Goal: Navigation & Orientation: Find specific page/section

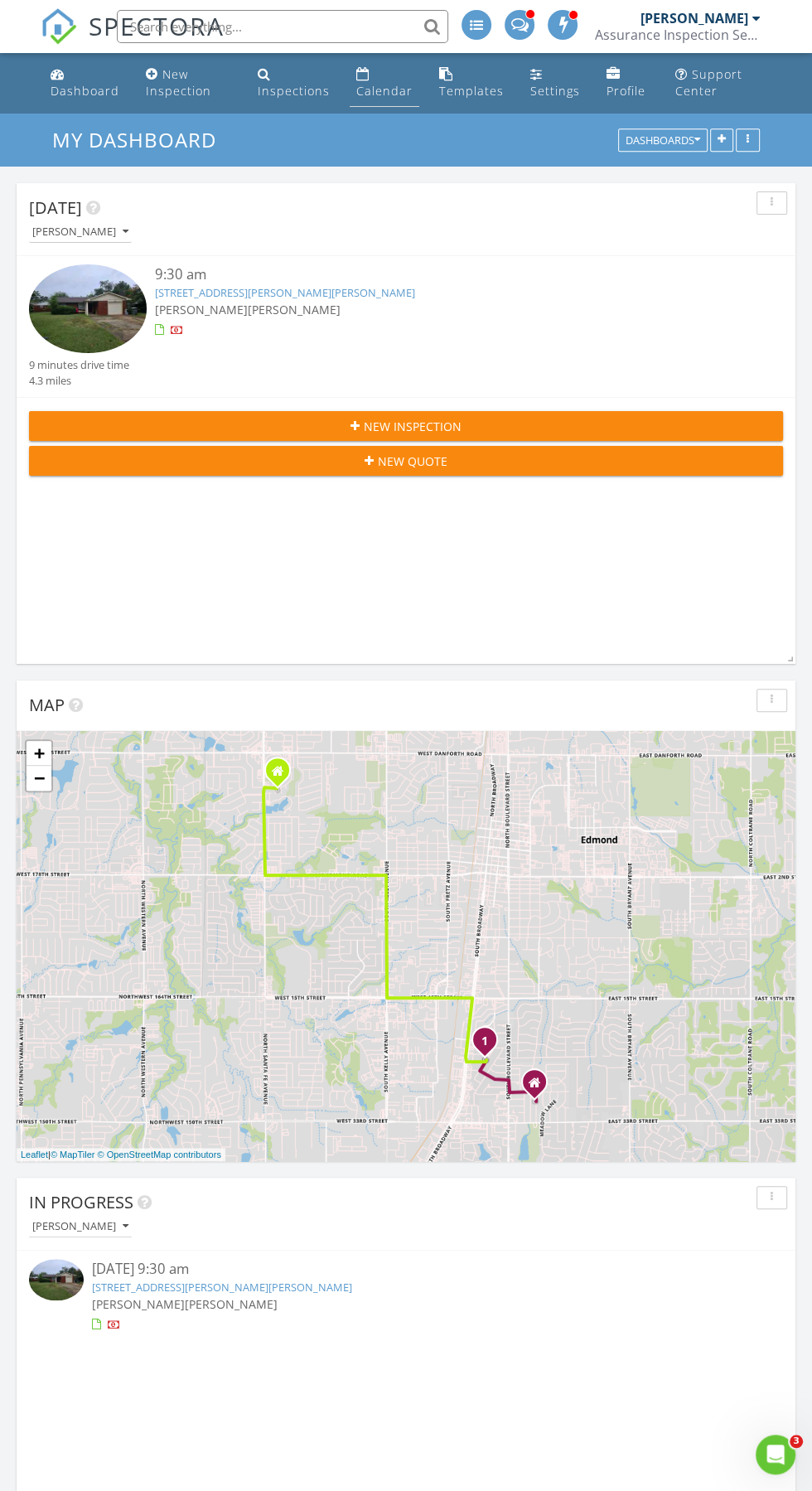
click at [380, 82] on link "Calendar" at bounding box center [384, 83] width 70 height 47
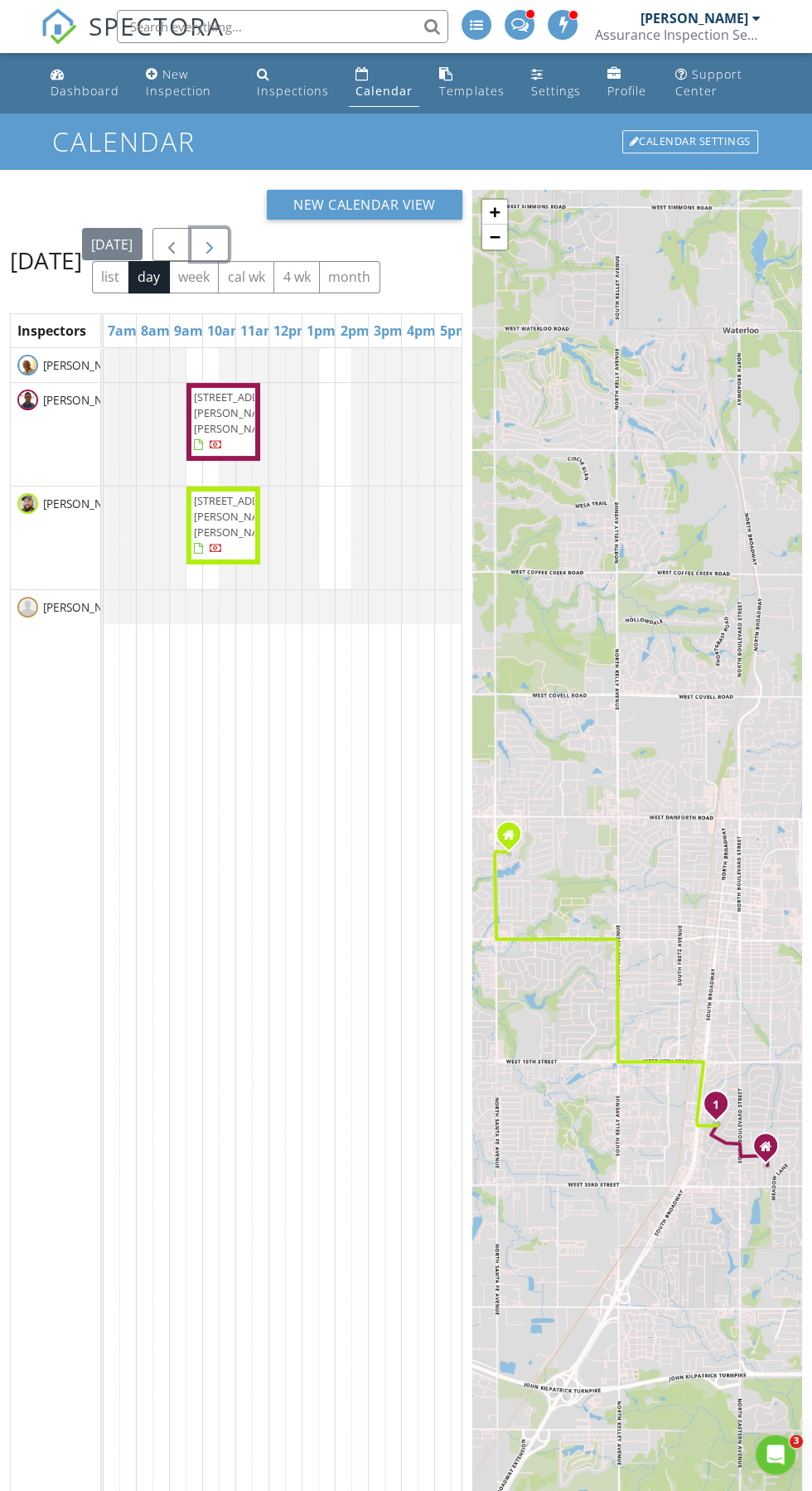
click at [220, 255] on span "button" at bounding box center [209, 245] width 19 height 19
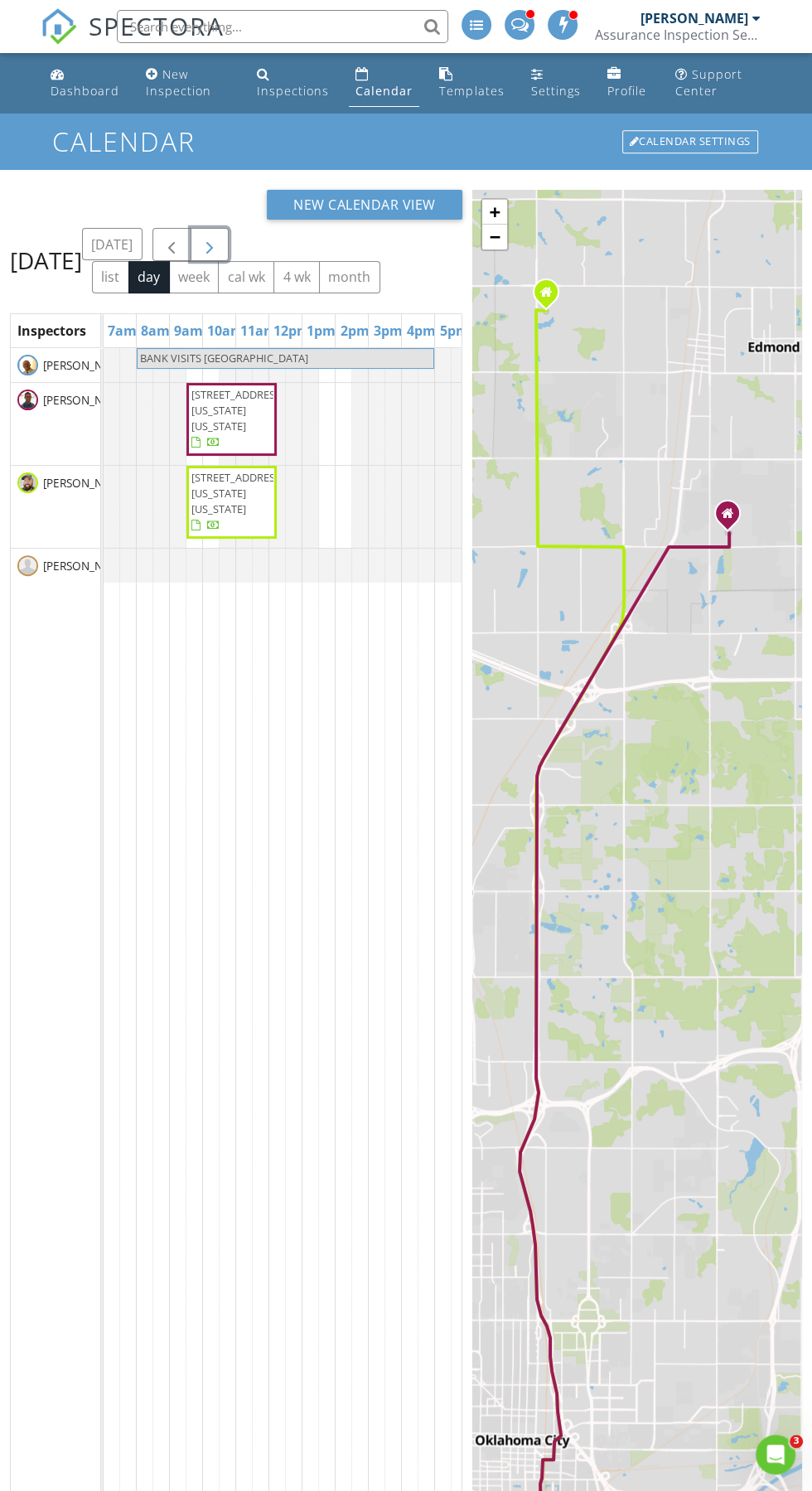
click at [220, 255] on span "button" at bounding box center [209, 245] width 19 height 19
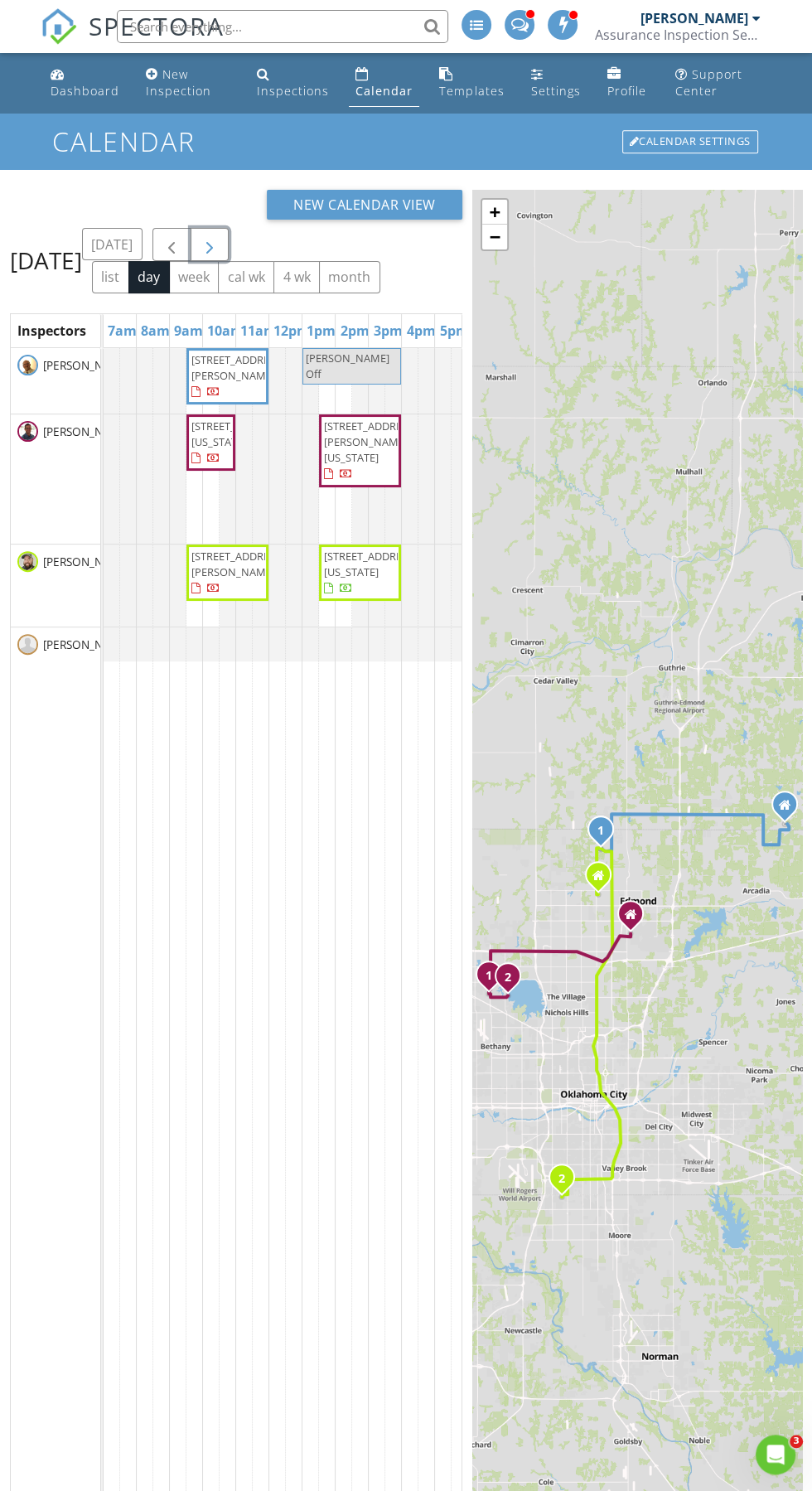
click at [220, 245] on span "button" at bounding box center [209, 245] width 19 height 19
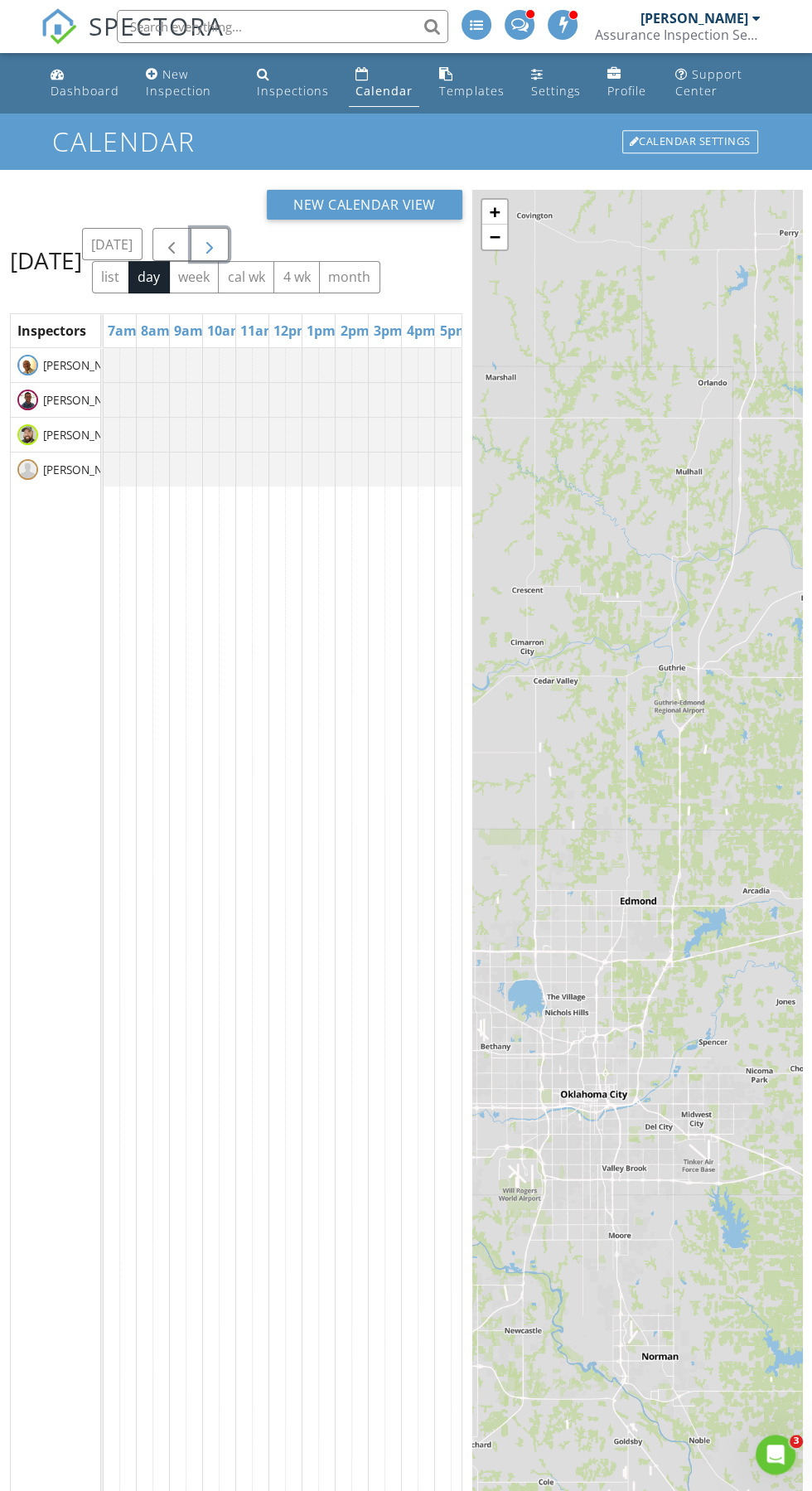
click at [220, 253] on span "button" at bounding box center [209, 245] width 19 height 19
click at [220, 255] on span "button" at bounding box center [209, 245] width 19 height 19
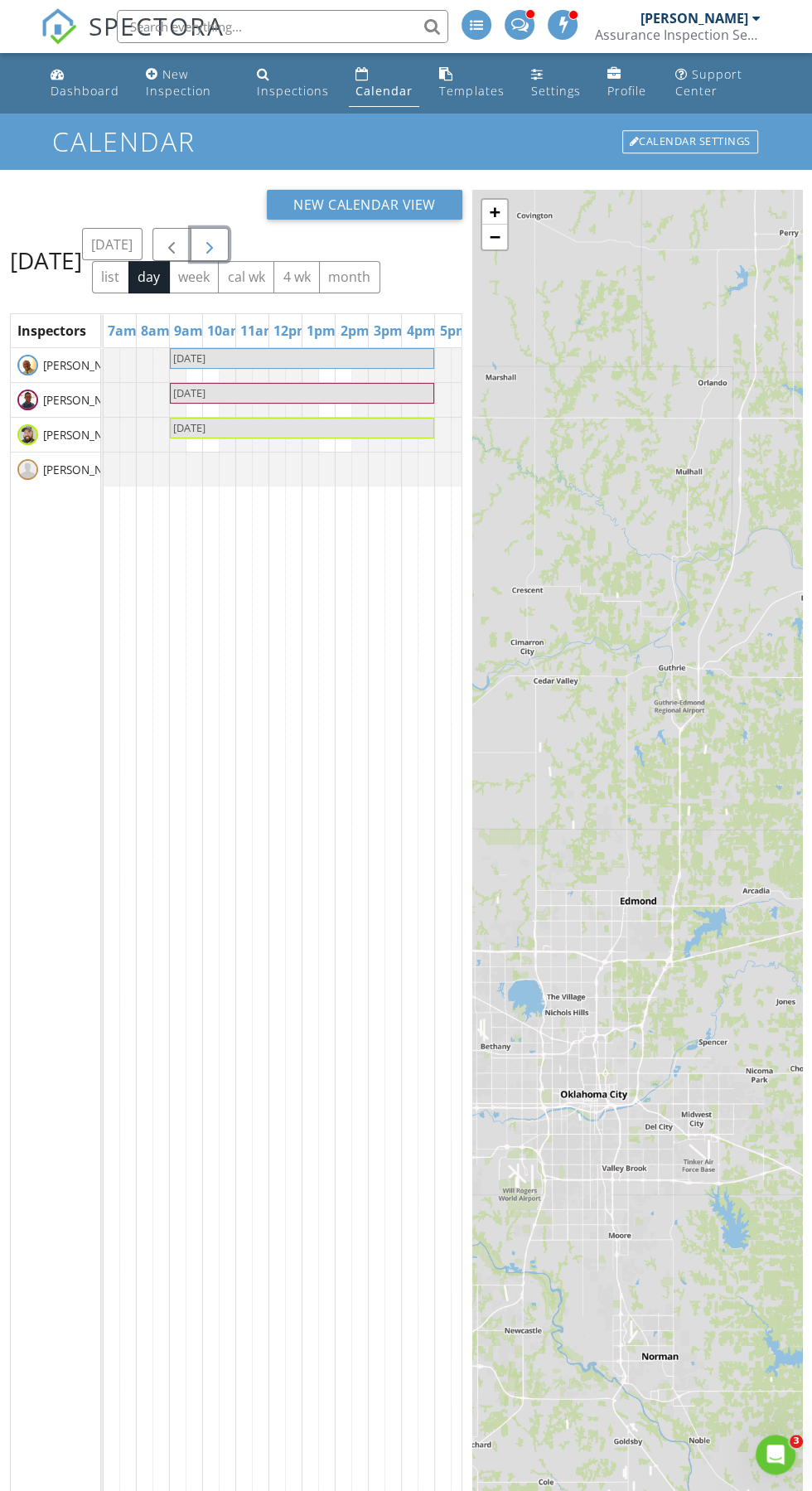
click at [220, 252] on span "button" at bounding box center [209, 245] width 19 height 19
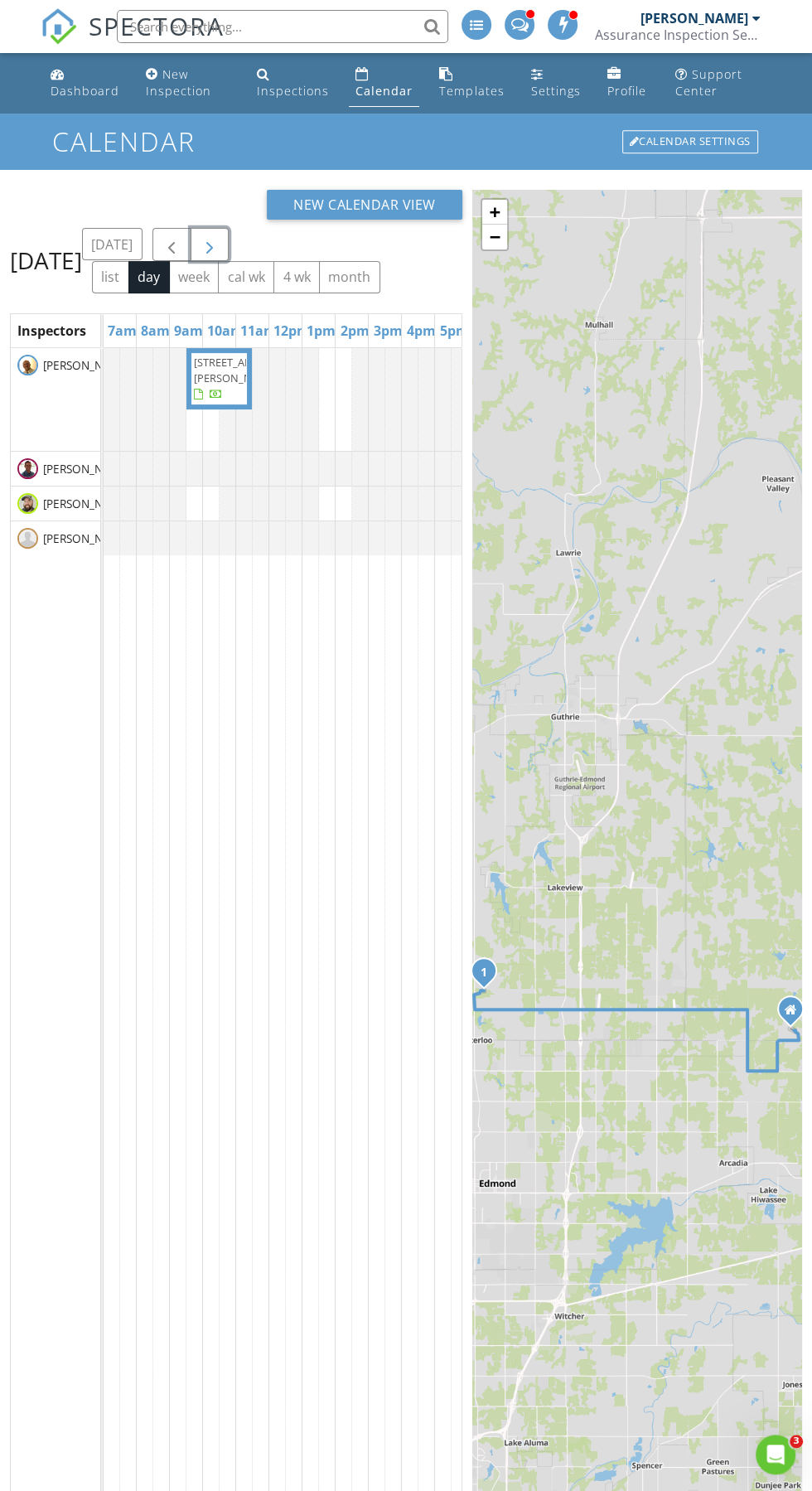
click at [220, 255] on span "button" at bounding box center [209, 245] width 19 height 19
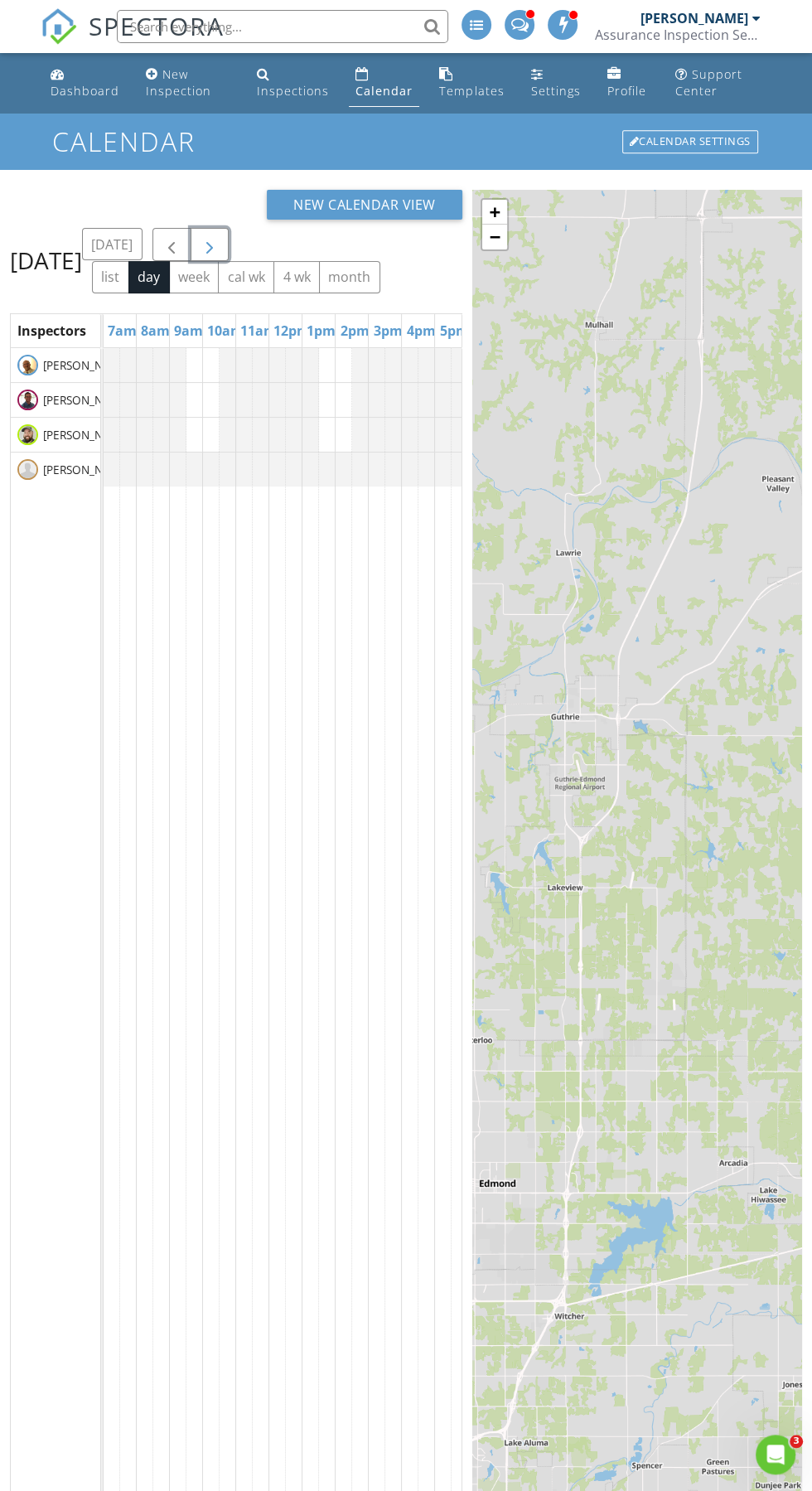
click at [220, 255] on span "button" at bounding box center [209, 245] width 19 height 19
